Goal: Task Accomplishment & Management: Manage account settings

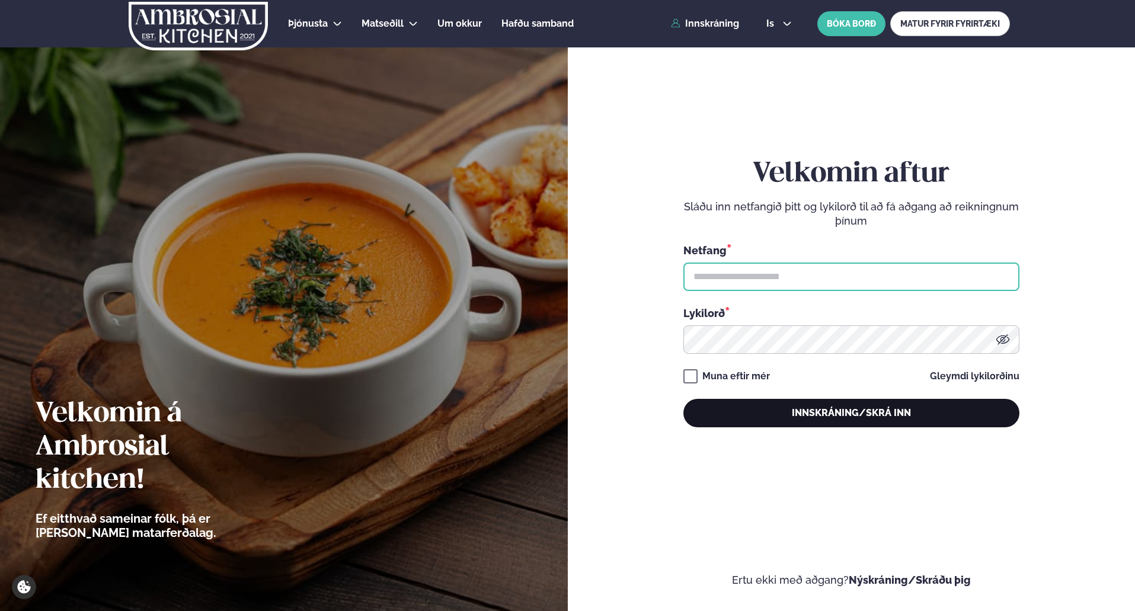
type input "**********"
click at [836, 409] on button "Innskráning/Skrá inn" at bounding box center [851, 413] width 336 height 28
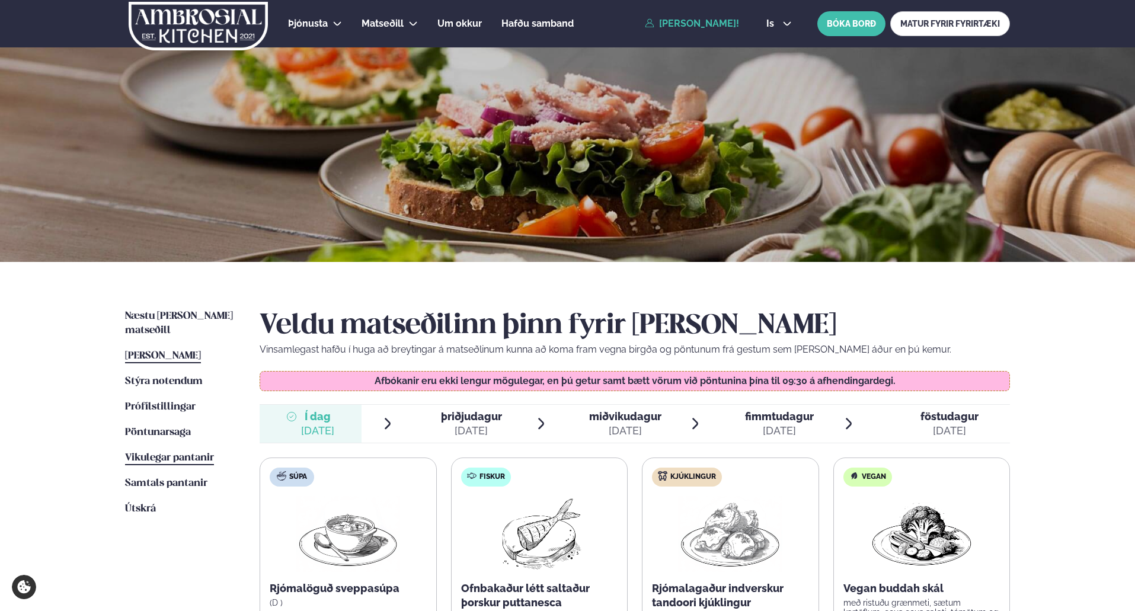
click at [155, 453] on span "Vikulegar pantanir" at bounding box center [169, 458] width 89 height 10
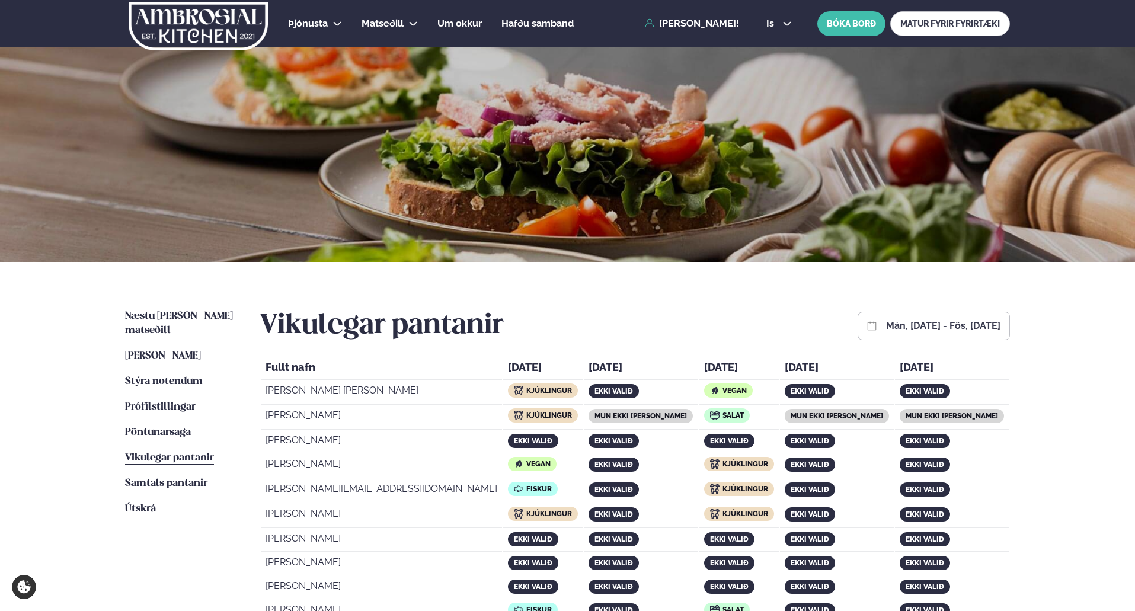
click at [931, 322] on button "mán, [DATE] - fös, [DATE]" at bounding box center [943, 325] width 114 height 9
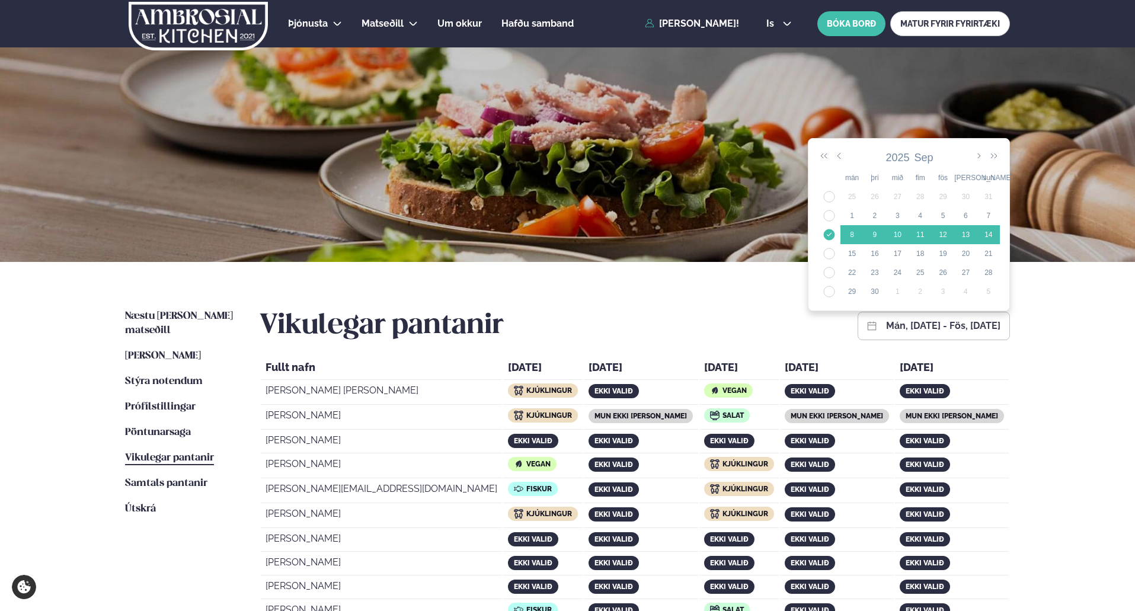
click at [1047, 471] on div "Þjónusta Hádegismatur fyrir fyrirtæki Fyrirtækja veitingar Einkapartý Matseðill…" at bounding box center [567, 571] width 1135 height 1142
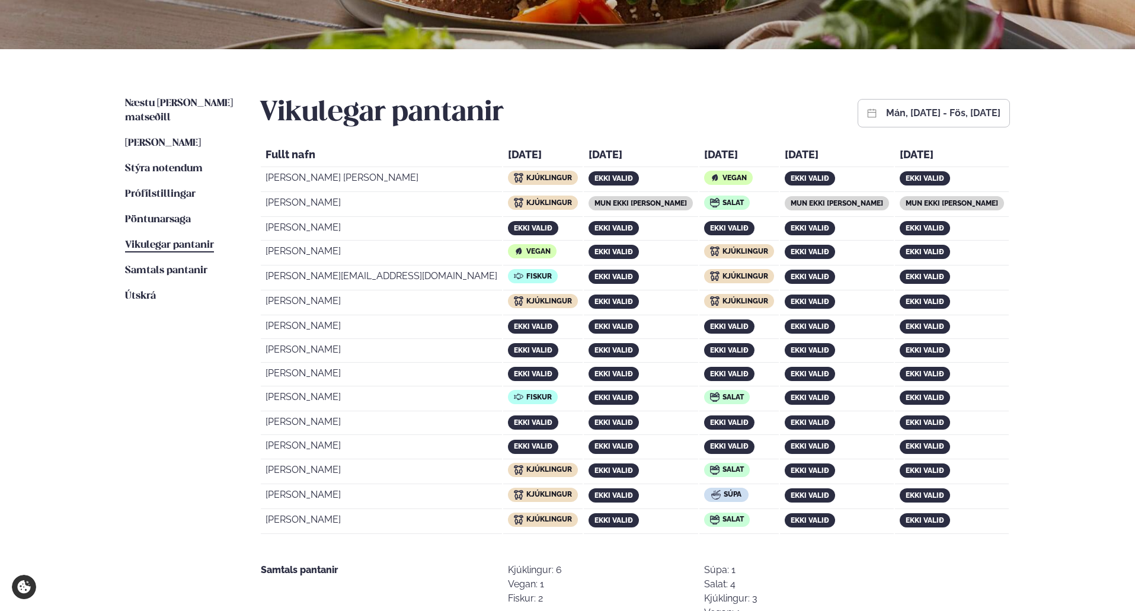
scroll to position [213, 0]
